Goal: Find specific fact

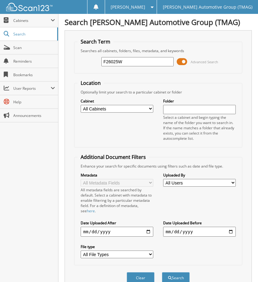
type input "F26025W"
click at [162, 273] on button "Search" at bounding box center [176, 278] width 28 height 11
click at [36, 46] on span "Scan" at bounding box center [34, 47] width 42 height 5
